Goal: Task Accomplishment & Management: Manage account settings

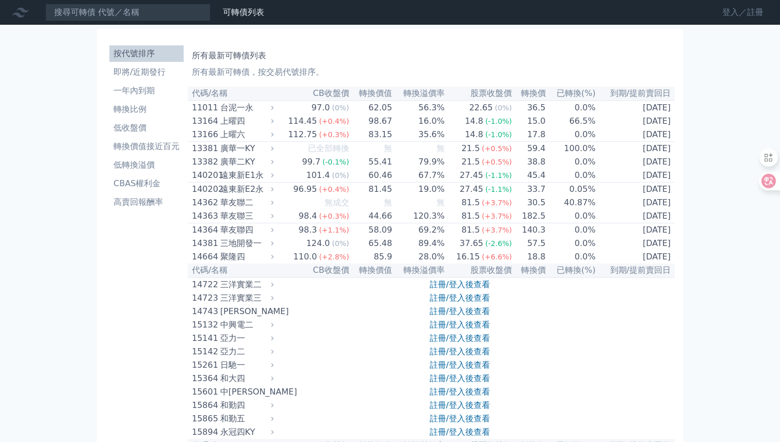
click at [744, 9] on link "登入／註冊" at bounding box center [743, 12] width 58 height 16
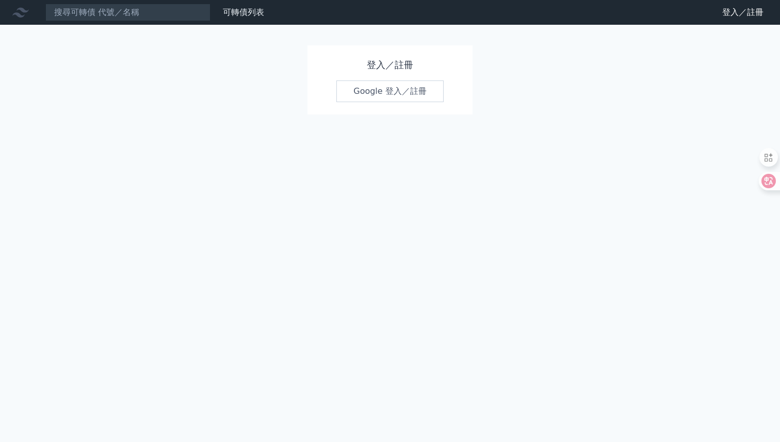
click at [383, 91] on link "Google 登入／註冊" at bounding box center [389, 91] width 107 height 22
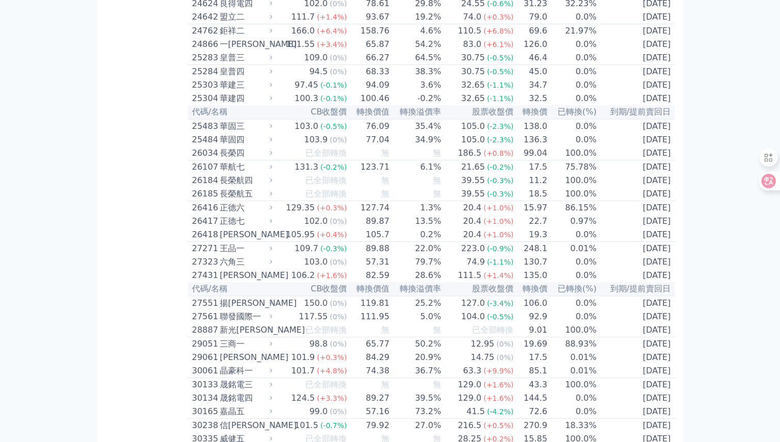
scroll to position [1007, 0]
